Goal: Contribute content: Contribute content

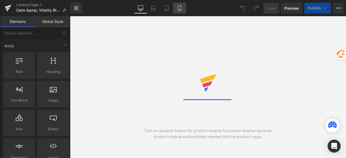
click at [178, 9] on icon at bounding box center [179, 7] width 5 height 5
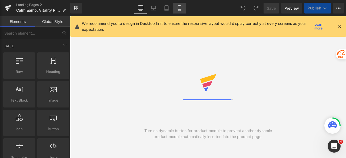
click at [178, 11] on icon at bounding box center [179, 8] width 3 height 5
click at [338, 26] on icon at bounding box center [339, 26] width 5 height 5
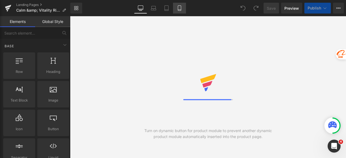
click at [182, 9] on icon at bounding box center [179, 7] width 5 height 5
click at [180, 9] on icon at bounding box center [179, 7] width 5 height 5
click at [179, 9] on icon at bounding box center [179, 7] width 5 height 5
click at [180, 10] on icon at bounding box center [179, 7] width 5 height 5
click at [178, 6] on icon at bounding box center [179, 7] width 5 height 5
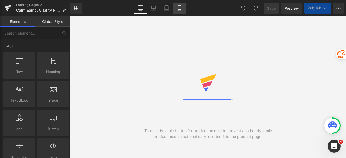
click at [179, 8] on icon at bounding box center [179, 7] width 5 height 5
click at [182, 7] on icon at bounding box center [179, 7] width 5 height 5
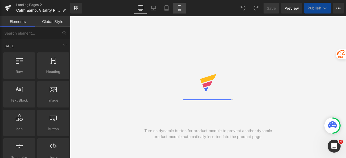
click at [182, 7] on icon at bounding box center [179, 7] width 5 height 5
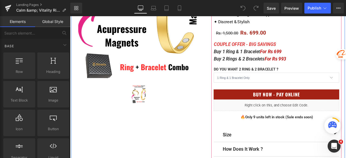
scroll to position [162, 0]
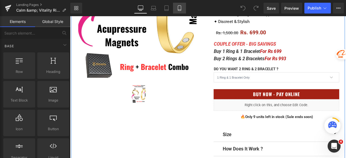
click at [179, 10] on icon at bounding box center [179, 7] width 5 height 5
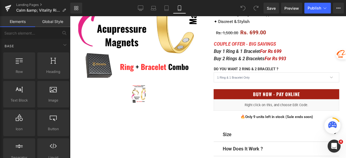
drag, startPoint x: 181, startPoint y: 7, endPoint x: 125, endPoint y: 0, distance: 55.8
click at [181, 7] on icon at bounding box center [179, 7] width 5 height 5
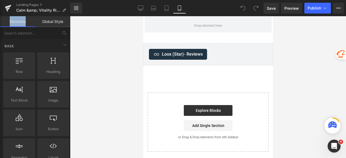
click at [181, 7] on icon at bounding box center [179, 7] width 5 height 5
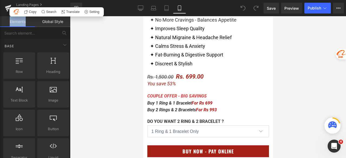
scroll to position [297, 0]
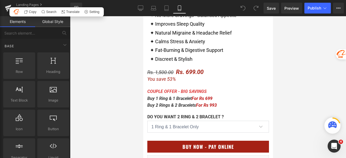
click at [290, 92] on div at bounding box center [208, 87] width 276 height 142
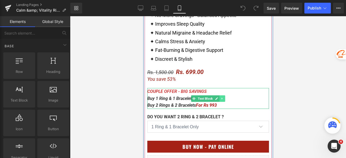
click at [221, 99] on icon at bounding box center [222, 98] width 3 height 3
click at [225, 98] on link at bounding box center [225, 98] width 6 height 6
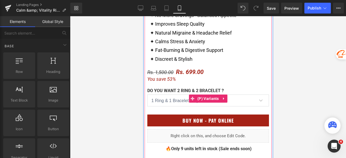
click at [223, 98] on link at bounding box center [223, 99] width 7 height 8
click at [225, 99] on icon at bounding box center [227, 99] width 4 height 4
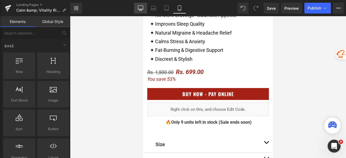
click at [140, 8] on icon at bounding box center [140, 7] width 5 height 5
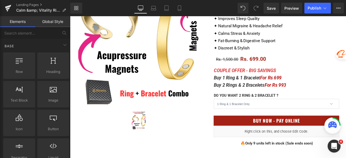
scroll to position [129, 0]
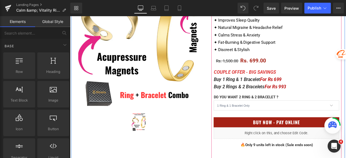
click at [303, 90] on span "Text Block" at bounding box center [311, 91] width 17 height 6
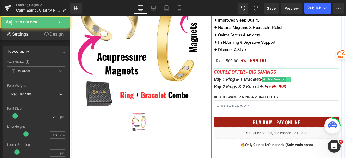
click at [327, 92] on icon at bounding box center [328, 91] width 3 height 3
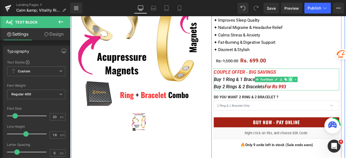
click at [331, 91] on icon at bounding box center [331, 91] width 3 height 3
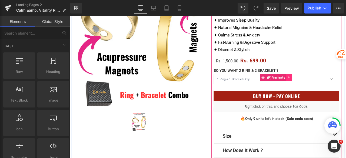
click at [330, 89] on link at bounding box center [329, 89] width 7 height 8
click at [331, 89] on icon at bounding box center [333, 89] width 4 height 4
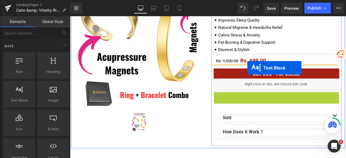
drag, startPoint x: 311, startPoint y: 111, endPoint x: 280, endPoint y: 77, distance: 46.1
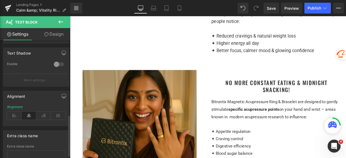
scroll to position [216, 0]
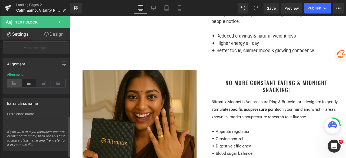
click at [11, 83] on icon at bounding box center [14, 83] width 15 height 8
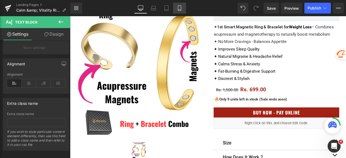
scroll to position [102, 0]
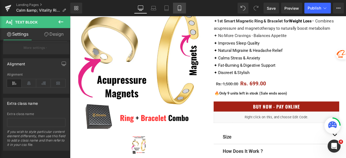
click at [185, 10] on link "Mobile" at bounding box center [179, 8] width 13 height 11
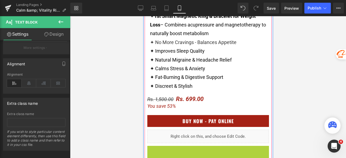
scroll to position [292, 0]
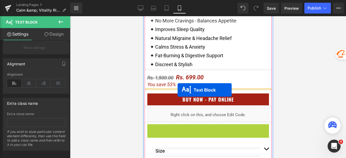
drag, startPoint x: 203, startPoint y: 146, endPoint x: 177, endPoint y: 90, distance: 61.4
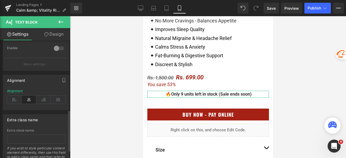
scroll to position [216, 0]
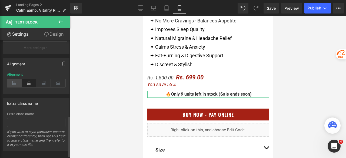
click at [14, 84] on icon at bounding box center [14, 83] width 15 height 8
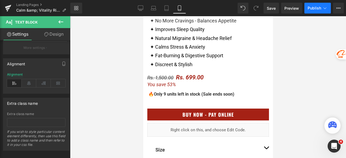
click at [315, 6] on span "Publish" at bounding box center [315, 8] width 14 height 4
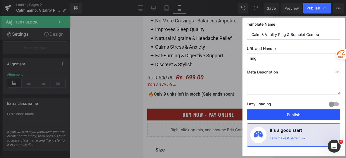
click at [293, 117] on button "Publish" at bounding box center [294, 114] width 94 height 11
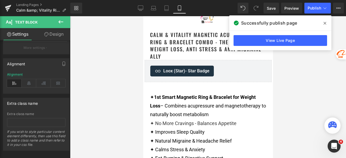
scroll to position [184, 0]
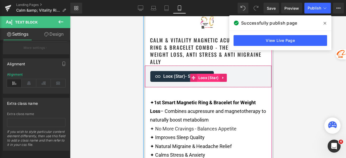
click at [203, 80] on span "Loox (Star)" at bounding box center [208, 78] width 23 height 8
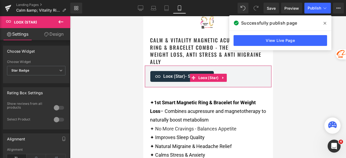
click at [55, 35] on link "Design" at bounding box center [53, 34] width 35 height 12
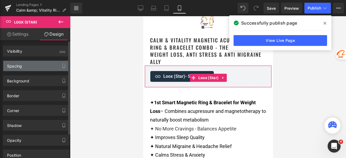
click at [31, 67] on div "Spacing" at bounding box center [36, 66] width 66 height 10
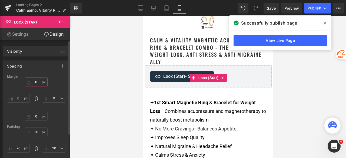
click at [39, 81] on input "0" at bounding box center [36, 82] width 23 height 9
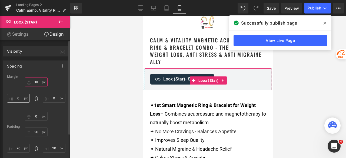
type input "10"
click at [21, 96] on input "0" at bounding box center [18, 98] width 23 height 9
type input "10"
click at [56, 97] on input "0" at bounding box center [54, 98] width 23 height 9
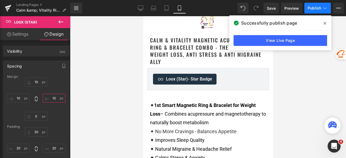
type input "10"
click at [314, 6] on span "Publish" at bounding box center [315, 8] width 14 height 4
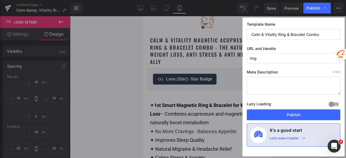
click at [291, 114] on button "Publish" at bounding box center [294, 114] width 94 height 11
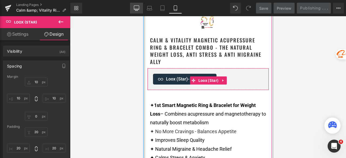
click at [136, 9] on icon at bounding box center [136, 7] width 5 height 5
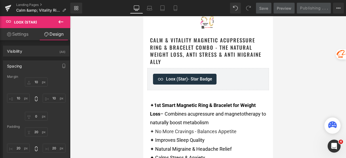
click at [136, 9] on icon at bounding box center [136, 7] width 5 height 5
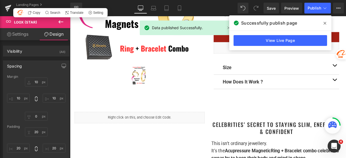
scroll to position [0, 0]
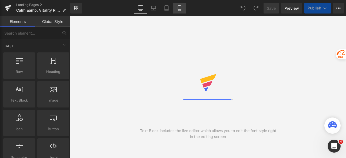
click at [182, 8] on icon at bounding box center [179, 7] width 5 height 5
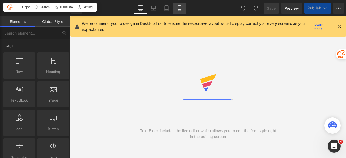
click at [182, 8] on icon at bounding box center [179, 7] width 5 height 5
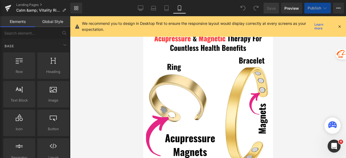
click at [338, 26] on icon at bounding box center [339, 26] width 5 height 5
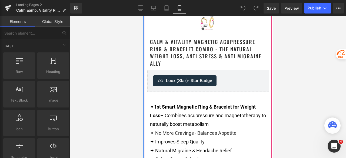
scroll to position [189, 0]
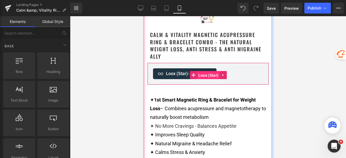
click at [202, 75] on span "Loox (Star)" at bounding box center [208, 75] width 23 height 8
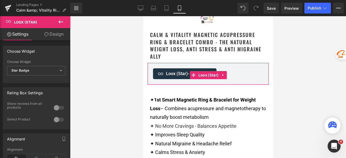
click at [58, 36] on link "Design" at bounding box center [53, 34] width 35 height 12
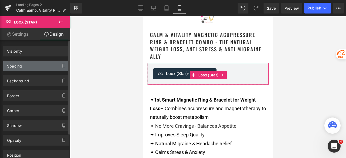
click at [38, 67] on div "Spacing" at bounding box center [36, 66] width 66 height 10
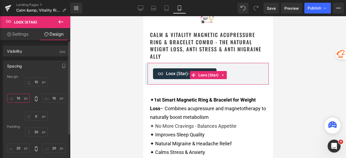
click at [21, 101] on input "10" at bounding box center [18, 98] width 23 height 9
type input "20"
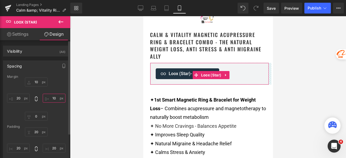
click at [54, 97] on input "10" at bounding box center [54, 98] width 23 height 9
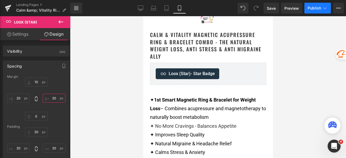
type input "20"
click at [310, 11] on button "Publish" at bounding box center [317, 8] width 26 height 11
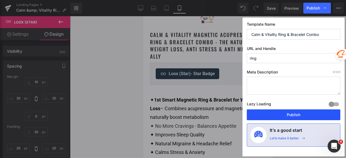
click at [281, 113] on button "Publish" at bounding box center [294, 114] width 94 height 11
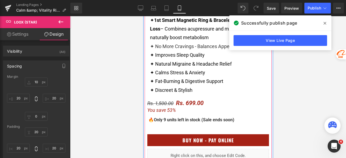
scroll to position [297, 0]
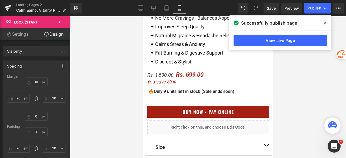
click at [324, 23] on icon at bounding box center [325, 23] width 3 height 4
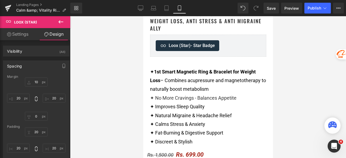
scroll to position [216, 0]
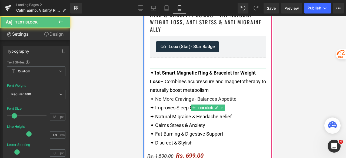
drag, startPoint x: 183, startPoint y: 75, endPoint x: 201, endPoint y: 103, distance: 33.2
click at [183, 75] on span "1st Smart Magnetic Ring & Bracelet for Weight Loss" at bounding box center [203, 77] width 106 height 14
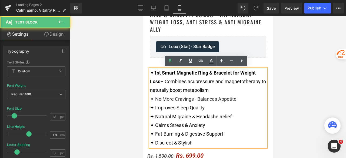
click at [201, 105] on font "✦ Improves Sleep Quality" at bounding box center [177, 108] width 55 height 6
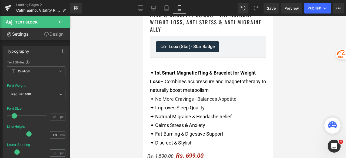
click at [54, 35] on link "Design" at bounding box center [53, 34] width 35 height 12
click at [0, 0] on div "Spacing" at bounding box center [0, 0] width 0 height 0
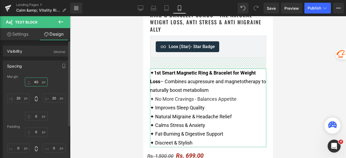
click at [39, 83] on input "text" at bounding box center [36, 82] width 23 height 9
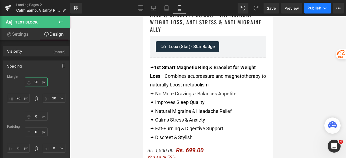
type input "20"
click at [308, 3] on button "Publish" at bounding box center [317, 8] width 26 height 11
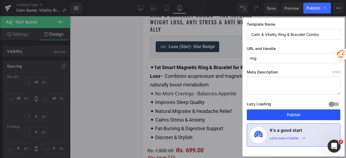
click at [284, 113] on button "Publish" at bounding box center [294, 114] width 94 height 11
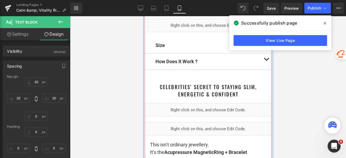
scroll to position [405, 0]
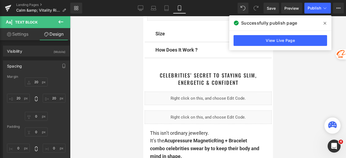
click at [326, 21] on icon at bounding box center [325, 23] width 3 height 4
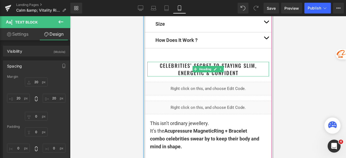
scroll to position [433, 0]
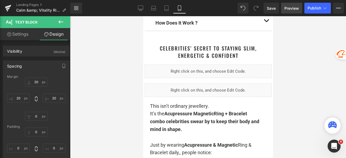
click at [292, 6] on span "Preview" at bounding box center [291, 8] width 15 height 6
click at [290, 7] on span "Preview" at bounding box center [291, 8] width 15 height 6
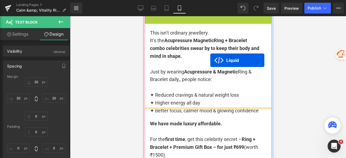
scroll to position [514, 0]
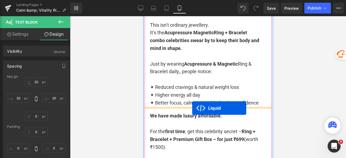
drag, startPoint x: 203, startPoint y: 94, endPoint x: 192, endPoint y: 108, distance: 18.3
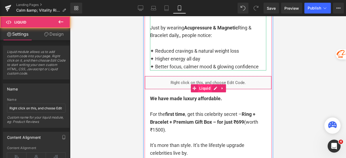
scroll to position [549, 0]
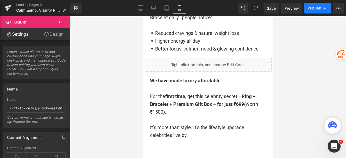
click at [316, 9] on span "Publish" at bounding box center [315, 8] width 14 height 4
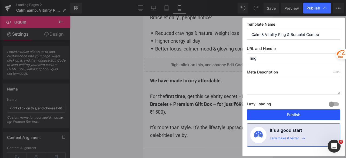
click at [298, 115] on button "Publish" at bounding box center [294, 114] width 94 height 11
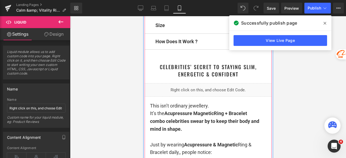
scroll to position [414, 0]
click at [215, 90] on div "Liquid" at bounding box center [207, 91] width 127 height 14
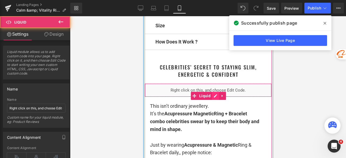
click at [214, 94] on div "Liquid" at bounding box center [207, 91] width 127 height 14
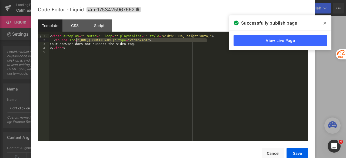
drag, startPoint x: 207, startPoint y: 41, endPoint x: 77, endPoint y: 42, distance: 130.0
click at [77, 42] on div "< video autoplay = "" muted = "" loop = "" playsinline = "" style = "width:100%…" at bounding box center [179, 91] width 260 height 115
click at [324, 24] on icon at bounding box center [325, 23] width 3 height 3
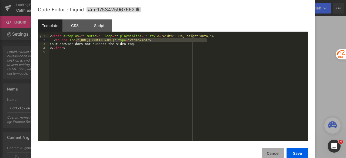
click at [278, 153] on button "Cancel" at bounding box center [273, 153] width 22 height 11
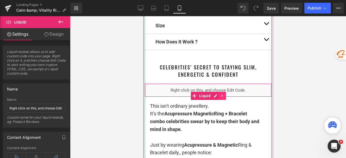
click at [221, 95] on icon at bounding box center [221, 96] width 1 height 2
click at [224, 96] on icon at bounding box center [226, 96] width 4 height 4
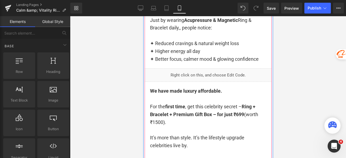
scroll to position [522, 0]
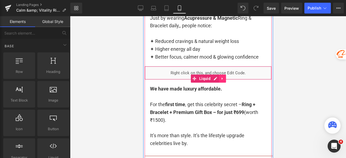
click at [221, 79] on icon at bounding box center [222, 79] width 4 height 4
click at [217, 78] on icon at bounding box center [219, 79] width 4 height 4
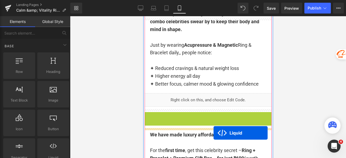
scroll to position [441, 0]
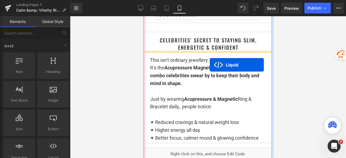
drag, startPoint x: 204, startPoint y: 95, endPoint x: 209, endPoint y: 65, distance: 30.9
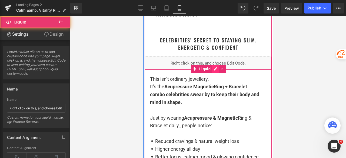
click at [213, 69] on div "Liquid" at bounding box center [207, 63] width 127 height 14
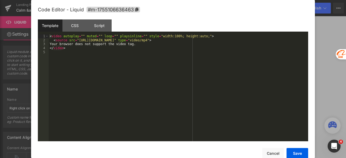
click at [187, 64] on div "< video autoplay = "" muted = "" loop = "" playsinline = "" style = "width:100%…" at bounding box center [179, 91] width 260 height 115
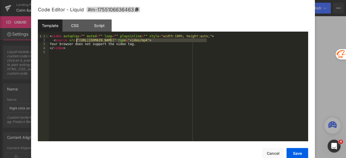
drag, startPoint x: 207, startPoint y: 40, endPoint x: 77, endPoint y: 40, distance: 130.6
click at [77, 40] on div "< video autoplay = "" muted = "" loop = "" playsinline = "" style = "width:100%…" at bounding box center [179, 91] width 260 height 115
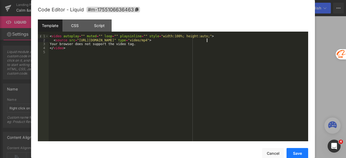
click at [291, 152] on button "Save" at bounding box center [298, 153] width 22 height 11
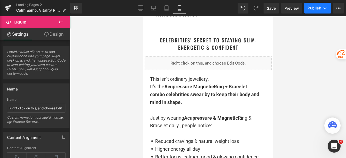
click at [313, 9] on span "Publish" at bounding box center [315, 8] width 14 height 4
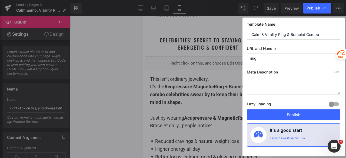
click at [287, 114] on button "Publish" at bounding box center [294, 114] width 94 height 11
